Goal: Ask a question

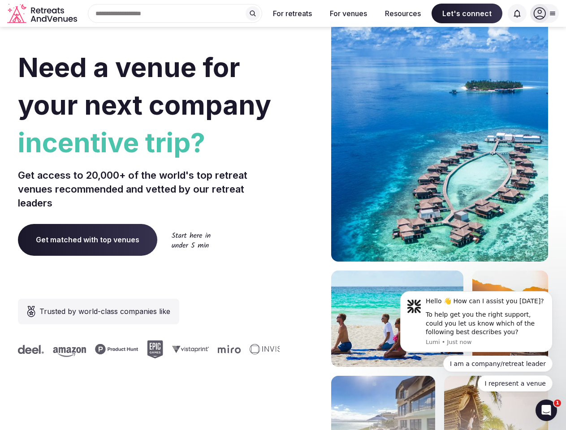
click at [283, 215] on div "Need a venue for your next company incentive trip? Get access to 20,000+ of the…" at bounding box center [283, 268] width 530 height 540
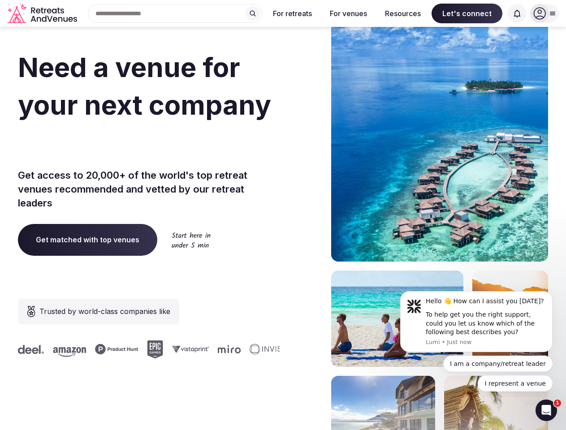
click at [175, 13] on div "Search Popular Destinations [GEOGRAPHIC_DATA], [GEOGRAPHIC_DATA] [GEOGRAPHIC_DA…" at bounding box center [171, 13] width 181 height 19
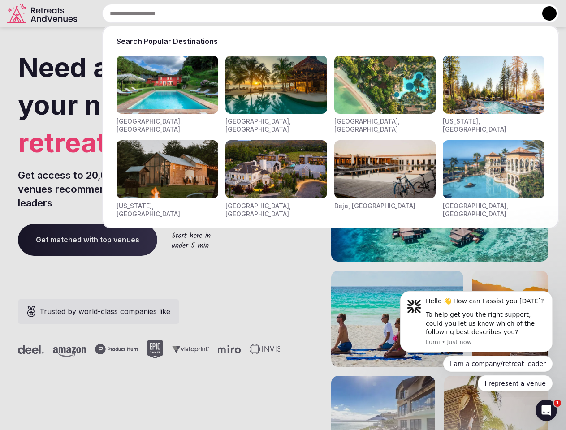
click at [253, 13] on input "text" at bounding box center [330, 13] width 457 height 19
click at [293, 13] on input "text" at bounding box center [330, 13] width 457 height 19
click at [348, 13] on input "text" at bounding box center [330, 13] width 457 height 19
click at [403, 13] on input "text" at bounding box center [330, 13] width 457 height 19
click at [467, 13] on input "text" at bounding box center [330, 13] width 457 height 19
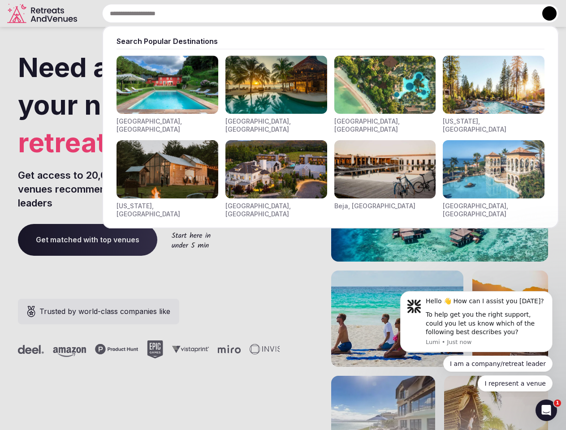
click at [517, 13] on input "text" at bounding box center [330, 13] width 457 height 19
click at [544, 13] on button at bounding box center [549, 13] width 14 height 14
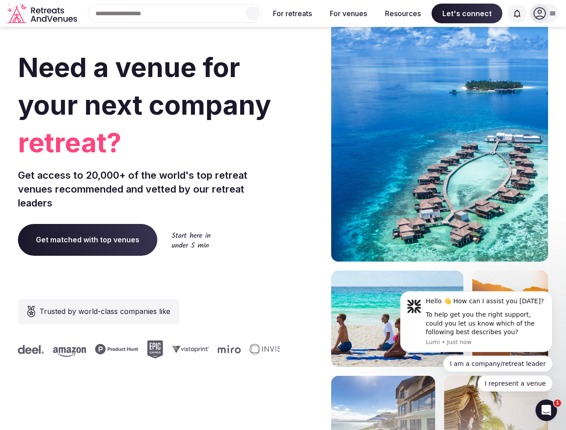
click at [476, 322] on div "To help get you the right support, could you let us know which of the following…" at bounding box center [486, 324] width 120 height 26
